Goal: Find specific page/section

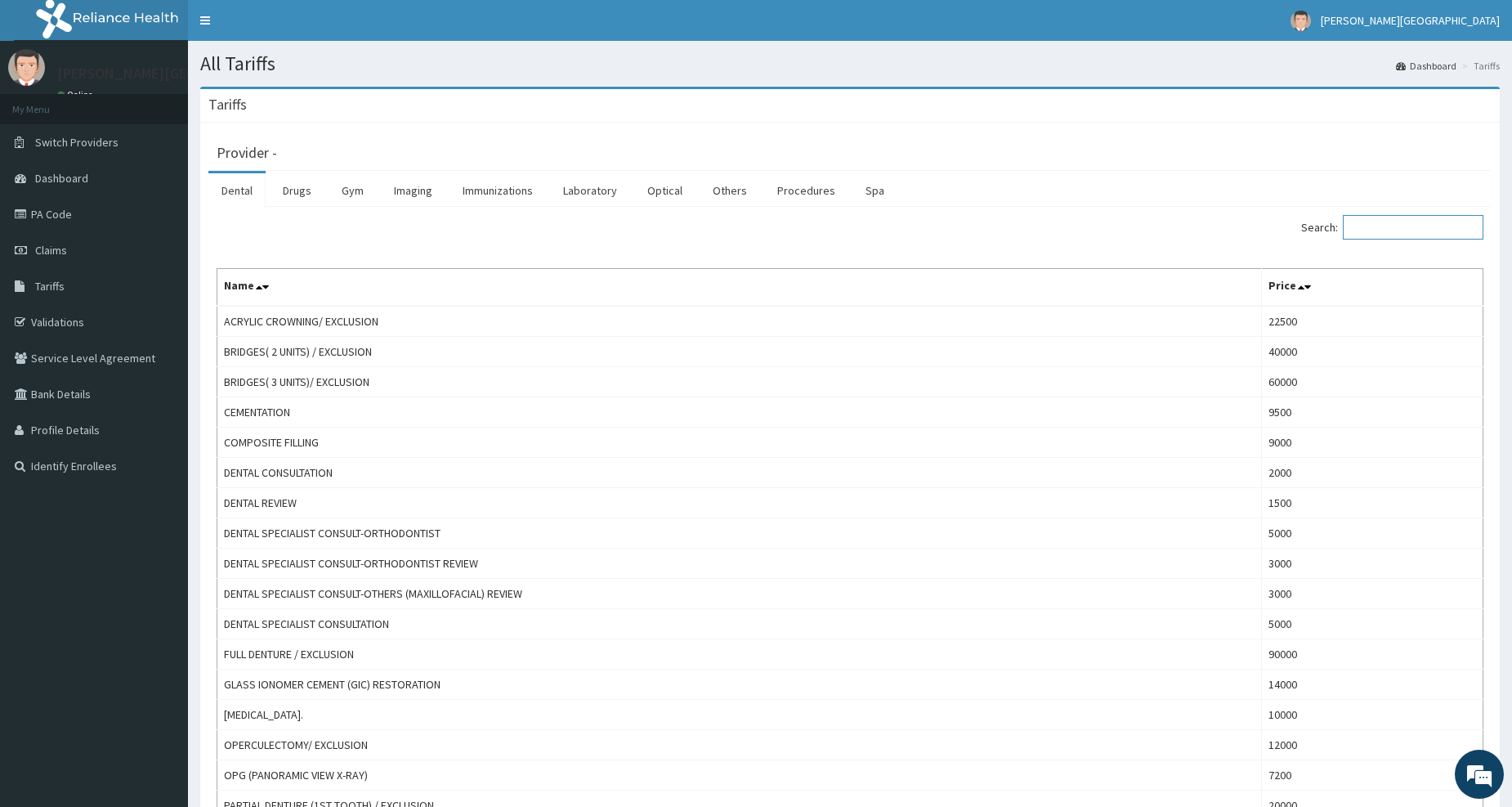
click at [1397, 218] on input "Search:" at bounding box center [1412, 227] width 140 height 24
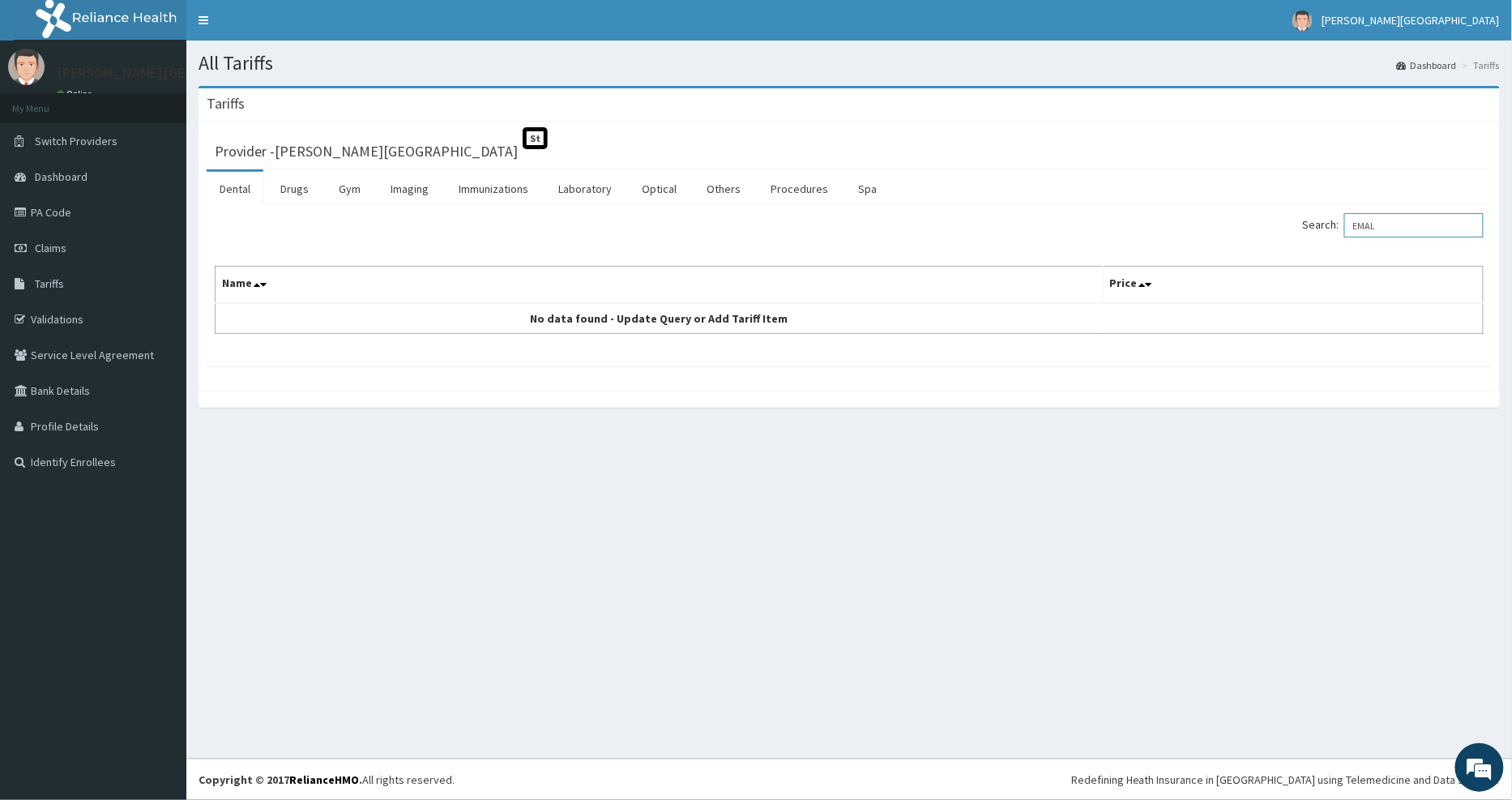
type input "EMAL"
click at [297, 185] on link "Drugs" at bounding box center [294, 188] width 54 height 34
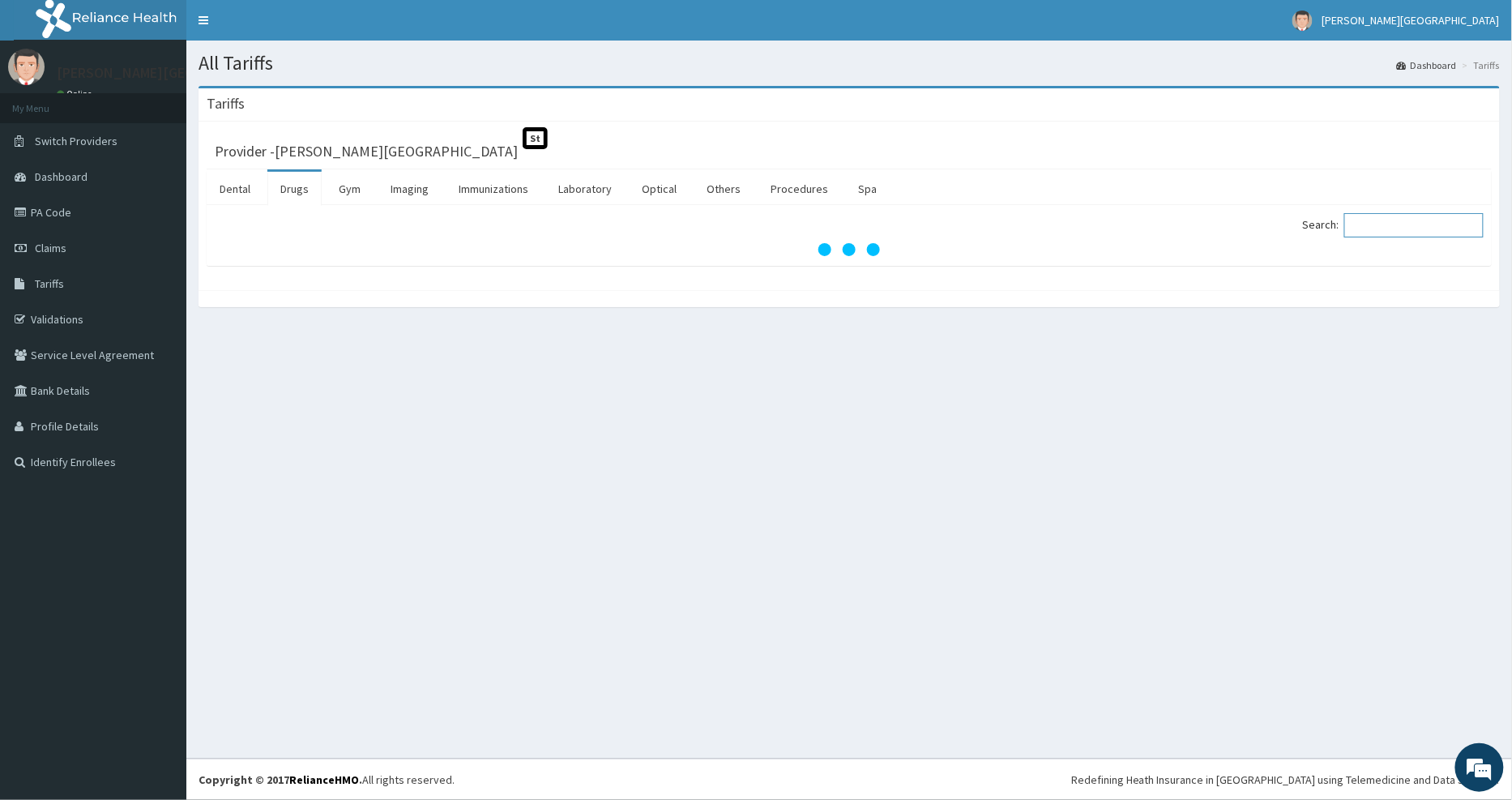
drag, startPoint x: 1377, startPoint y: 227, endPoint x: 1376, endPoint y: 211, distance: 16.0
click at [1377, 227] on input "Search:" at bounding box center [1414, 225] width 139 height 24
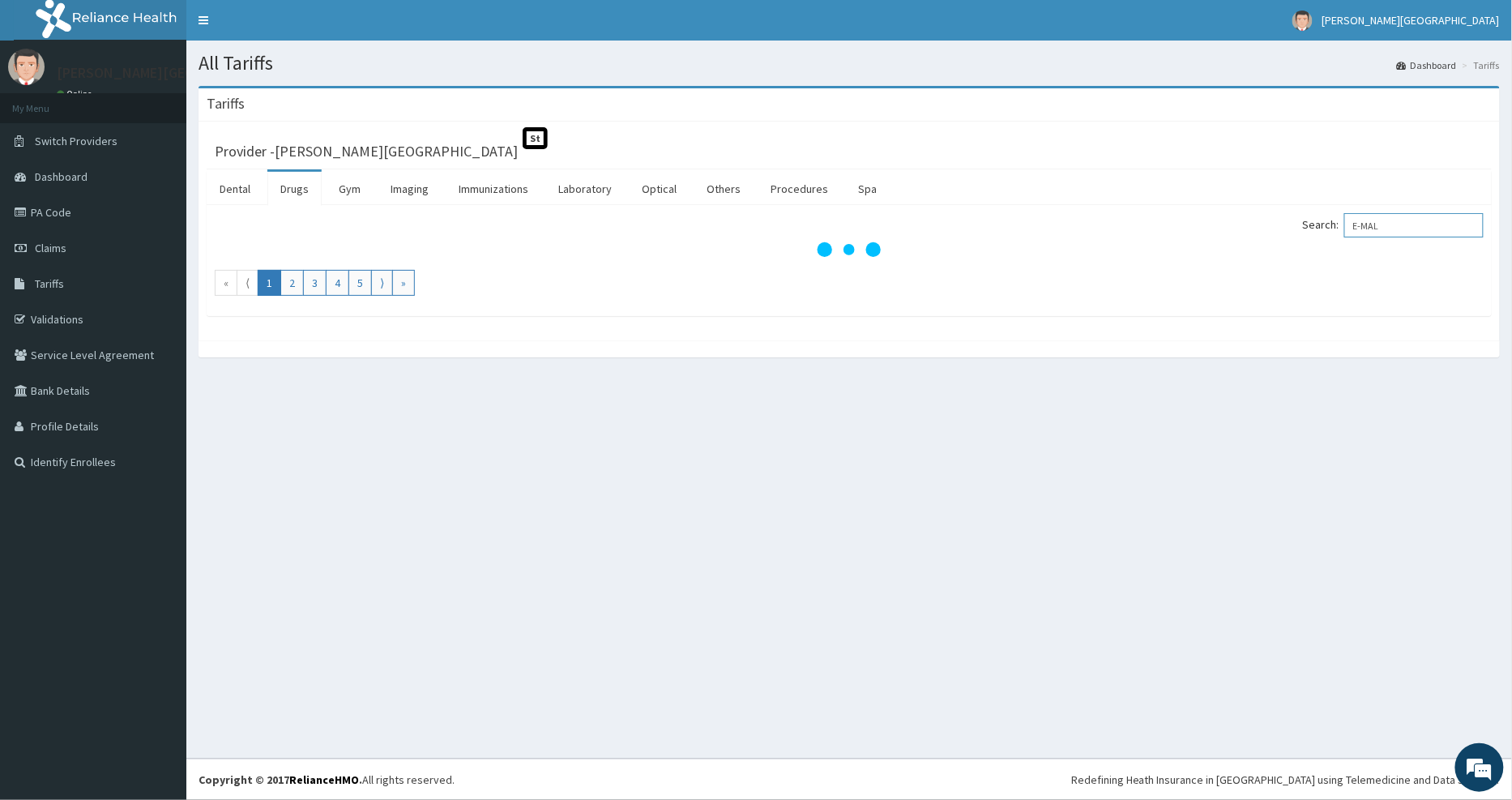
type input "E-MAL"
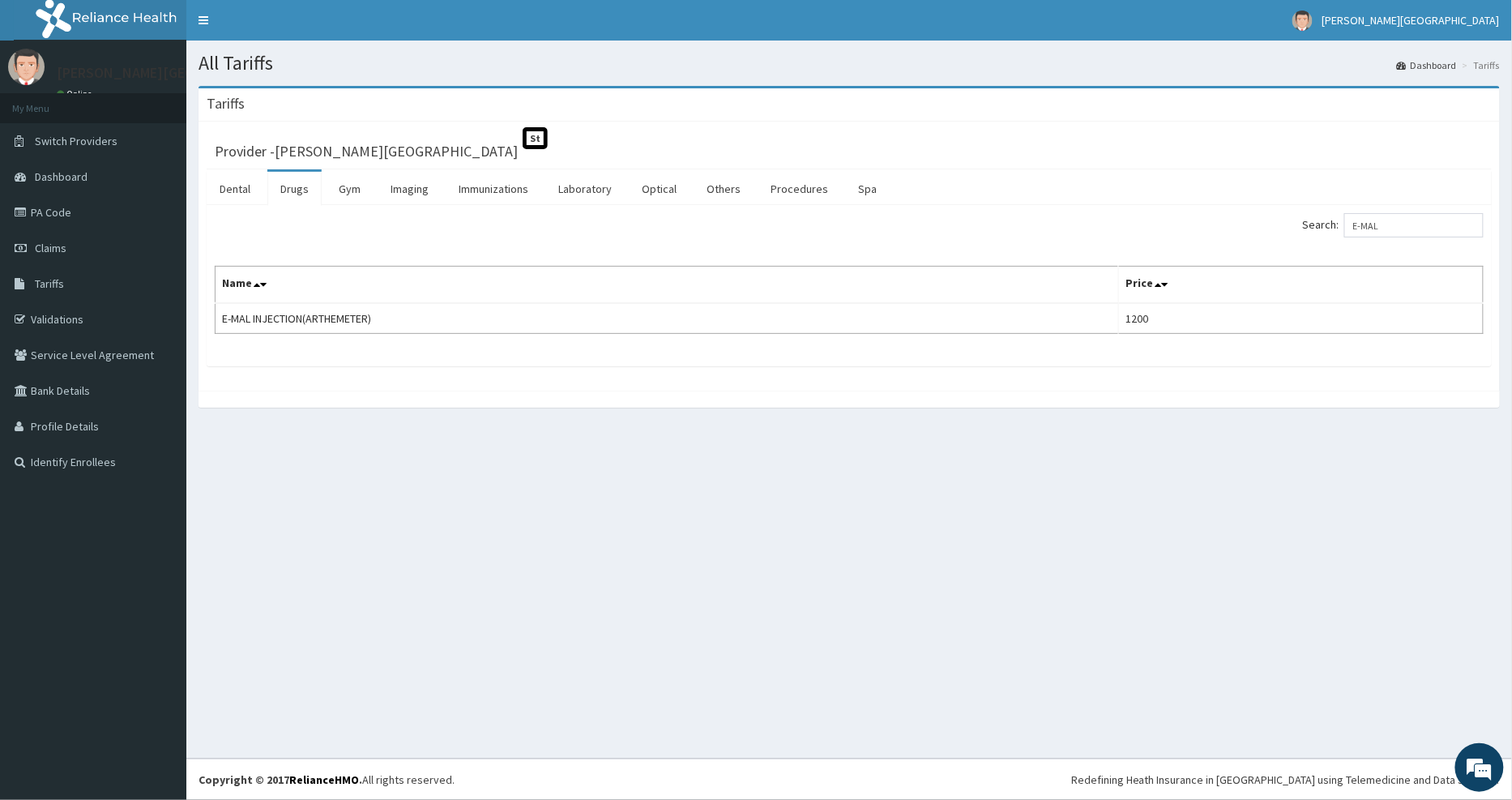
drag, startPoint x: 806, startPoint y: 598, endPoint x: 795, endPoint y: 596, distance: 11.2
click at [808, 596] on div "All Tariffs Dashboard Tariffs [GEOGRAPHIC_DATA] Provider - [PERSON_NAME] Hospit…" at bounding box center [850, 399] width 1326 height 718
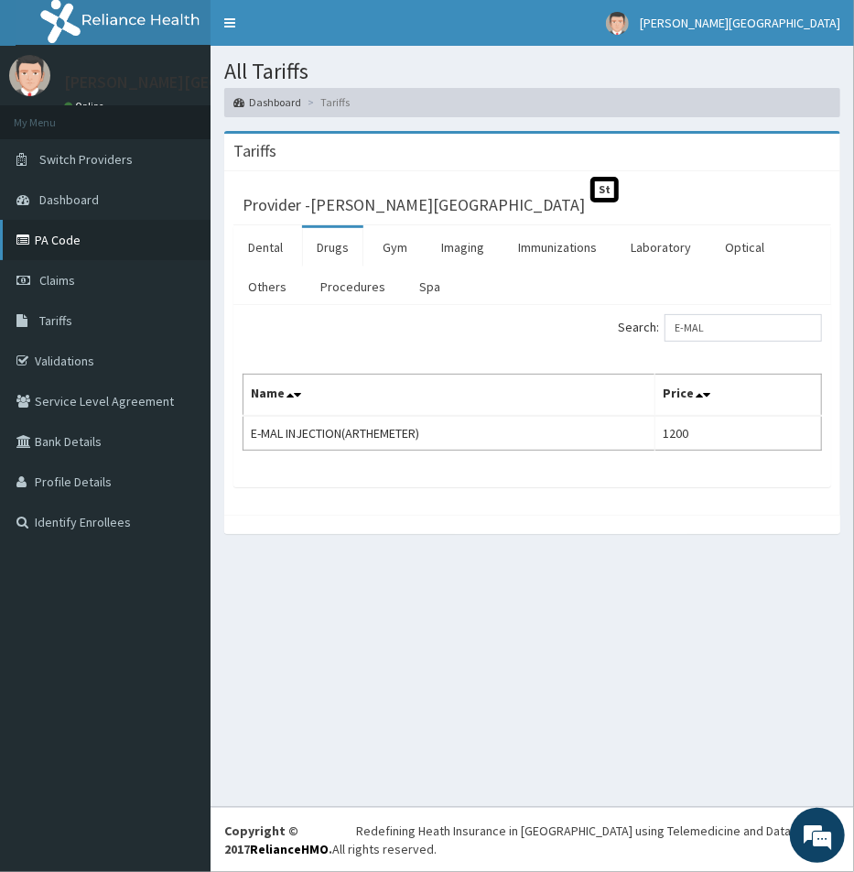
click at [37, 243] on link "PA Code" at bounding box center [105, 240] width 211 height 40
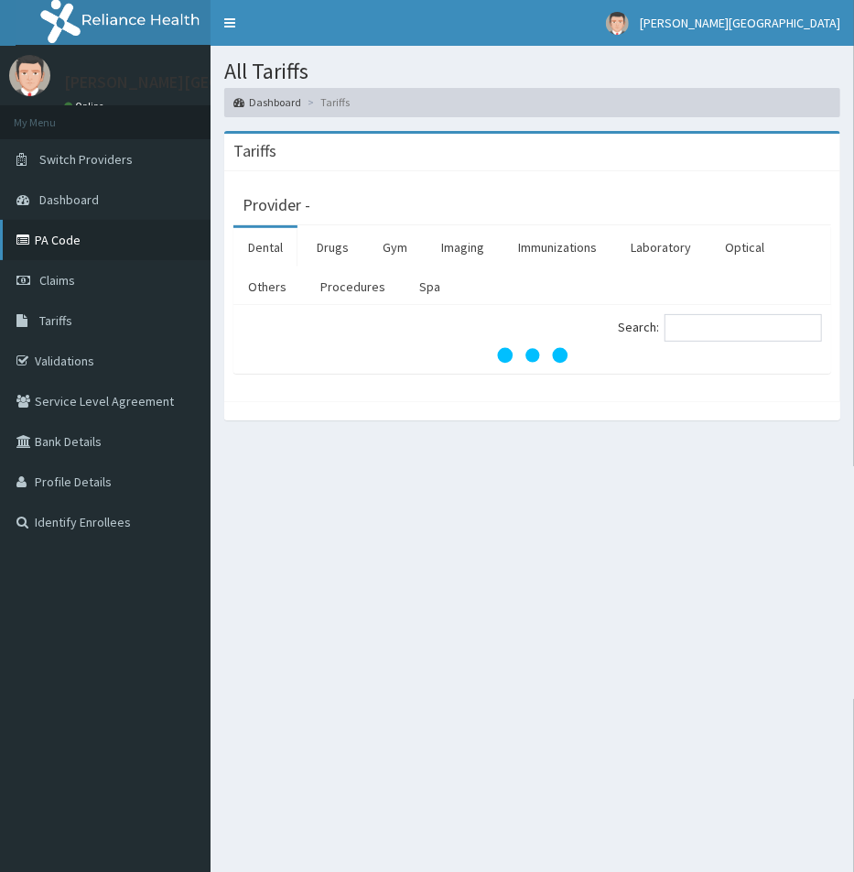
click at [83, 232] on link "PA Code" at bounding box center [105, 240] width 211 height 40
